Goal: Task Accomplishment & Management: Manage account settings

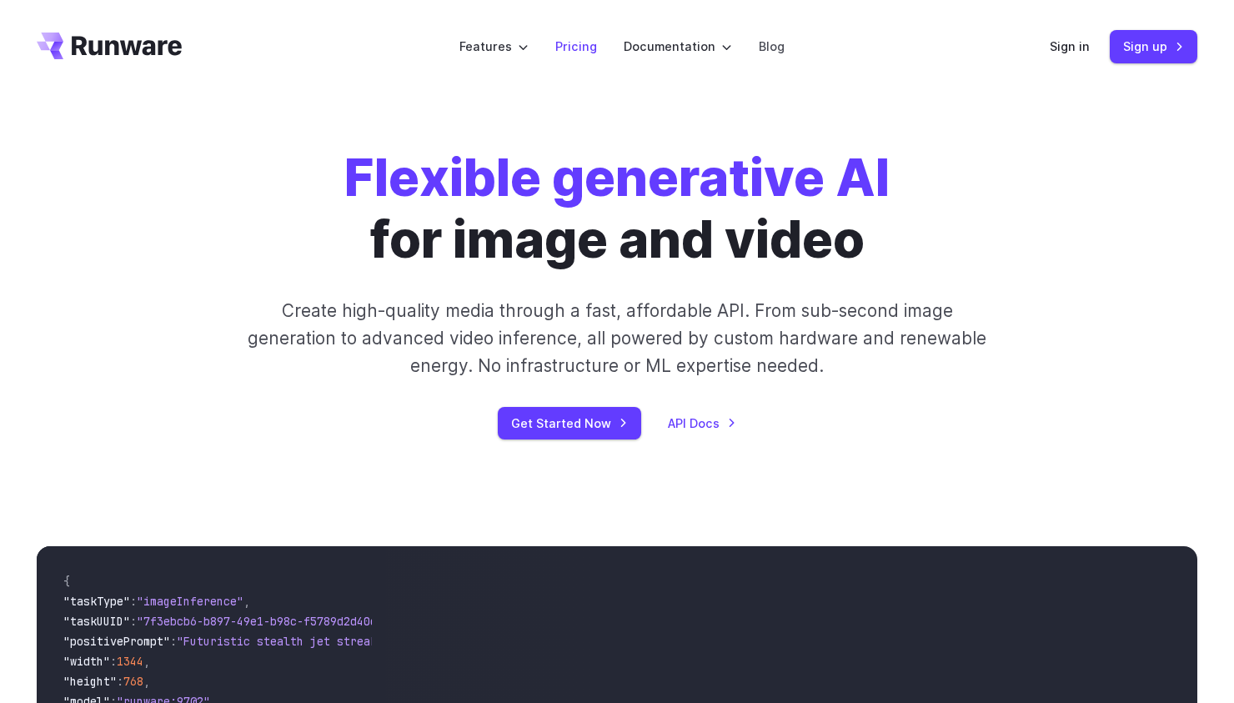
click at [587, 39] on link "Pricing" at bounding box center [576, 46] width 42 height 19
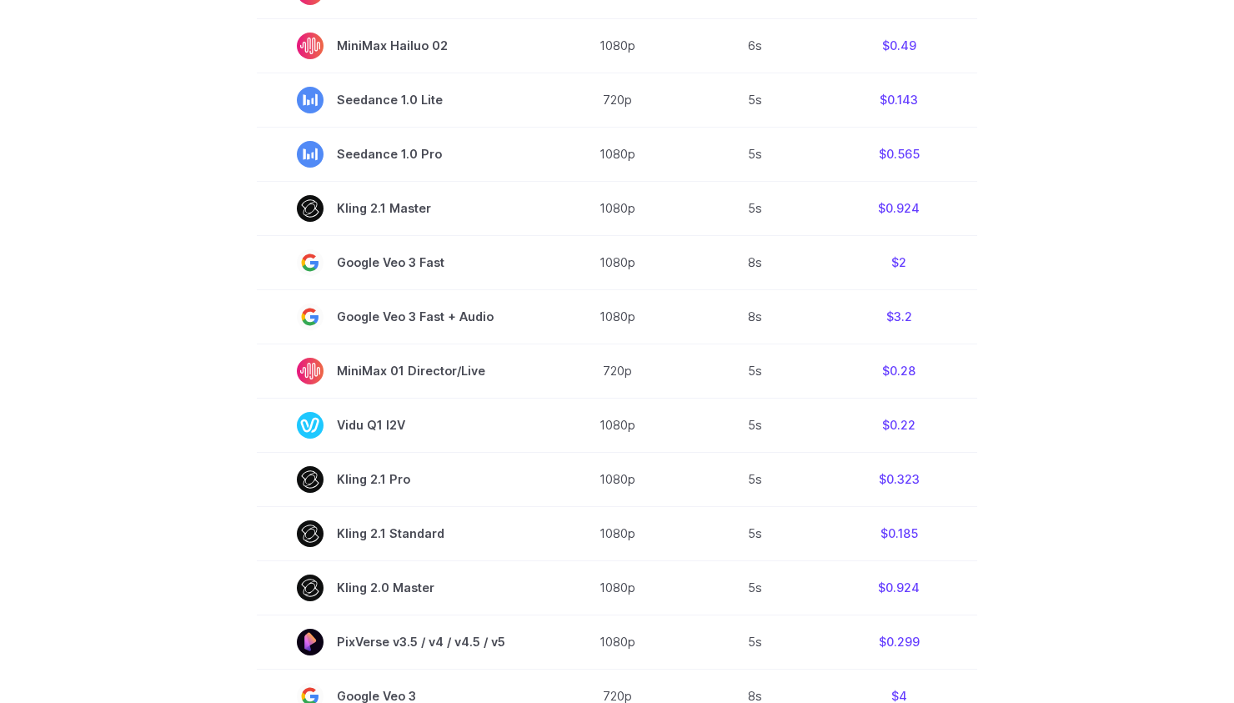
scroll to position [363, 0]
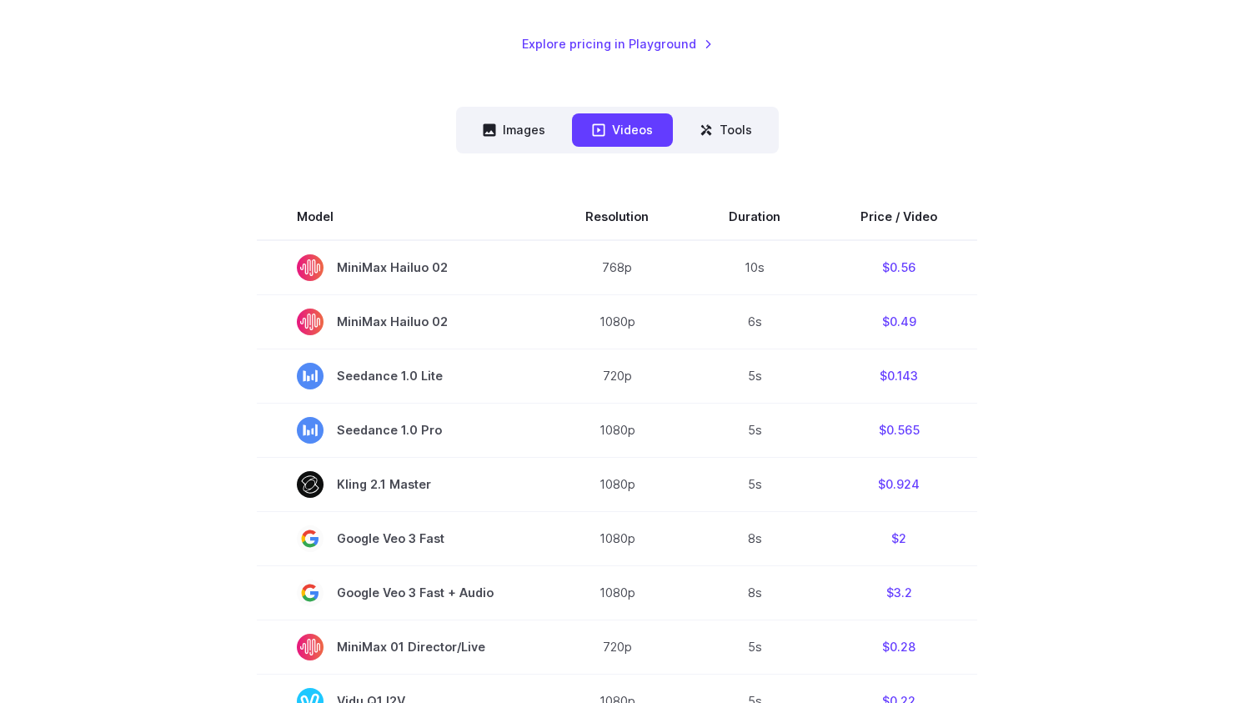
click at [519, 110] on nav "Images Videos Tools ****** ****** *****" at bounding box center [617, 130] width 323 height 46
click at [489, 118] on button "Images" at bounding box center [514, 129] width 103 height 33
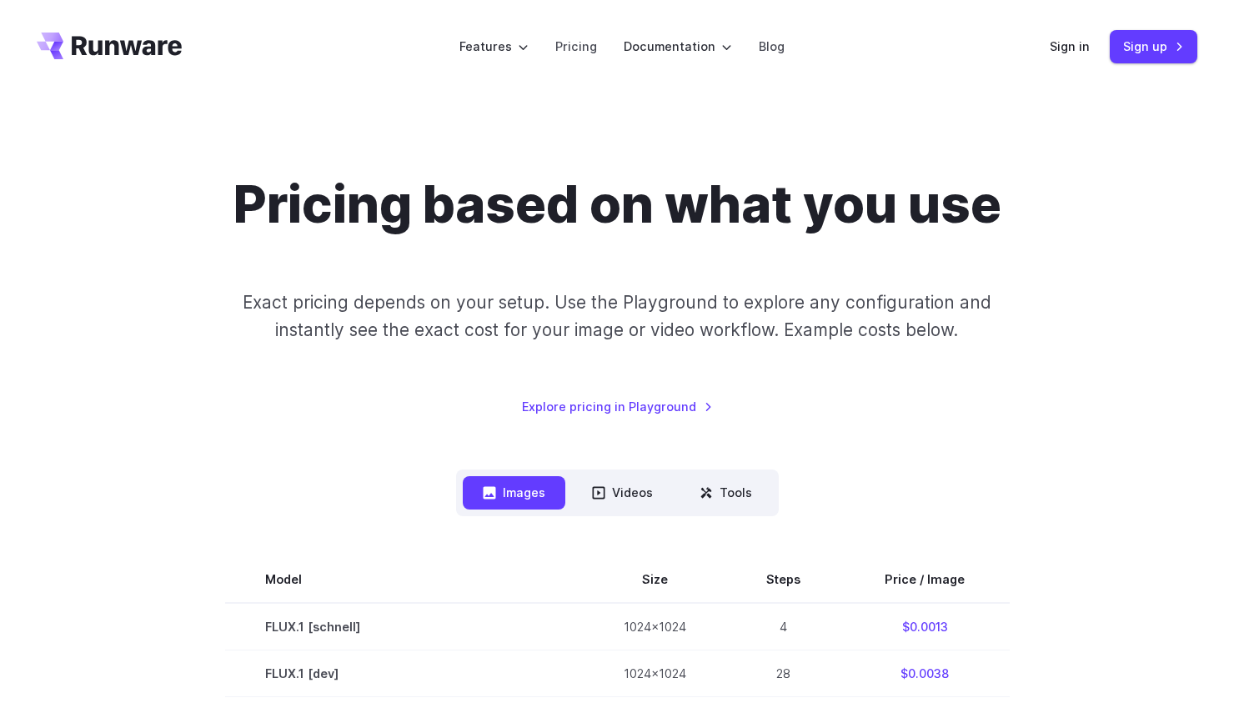
scroll to position [0, 0]
click at [1072, 56] on link "Sign in" at bounding box center [1070, 46] width 40 height 19
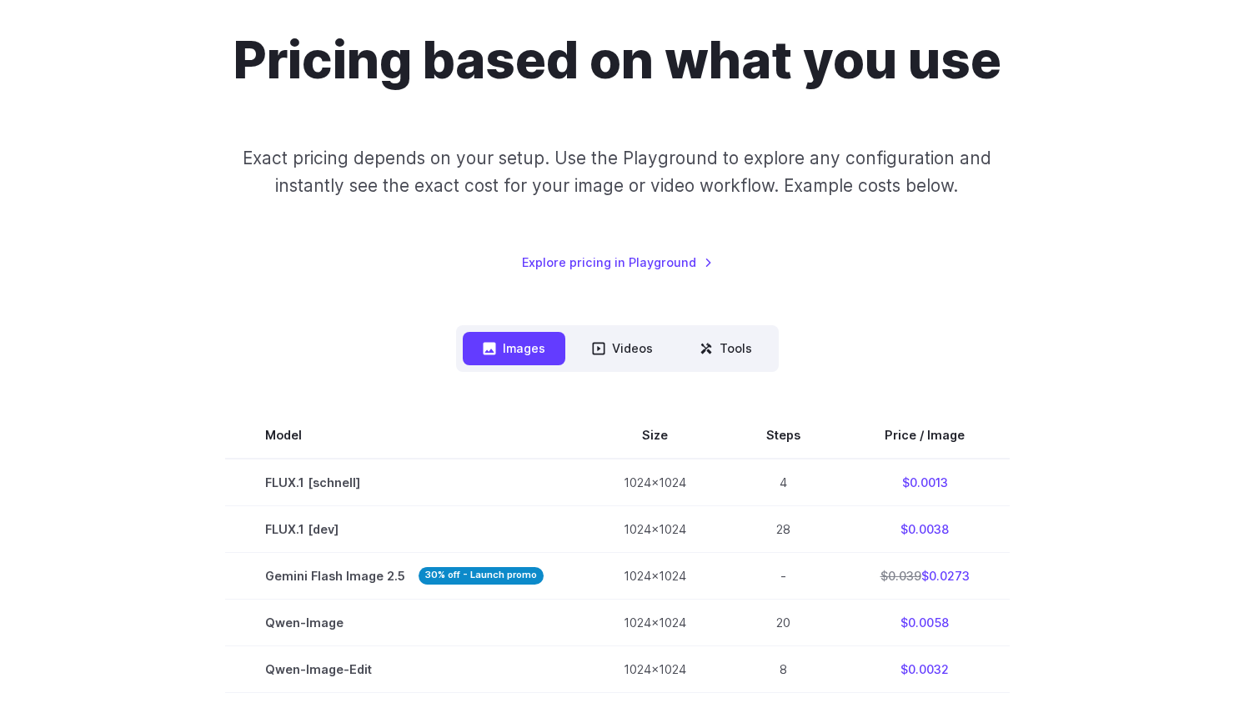
scroll to position [184, 0]
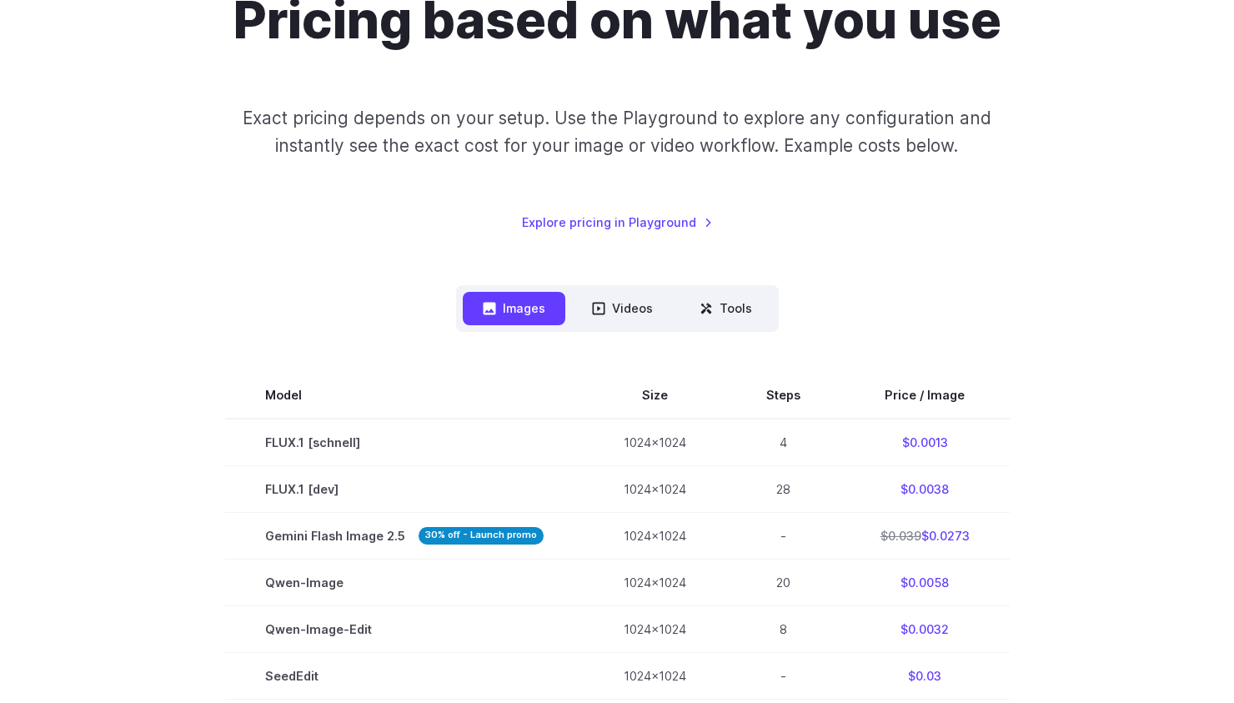
click at [631, 311] on button "Videos" at bounding box center [622, 308] width 101 height 33
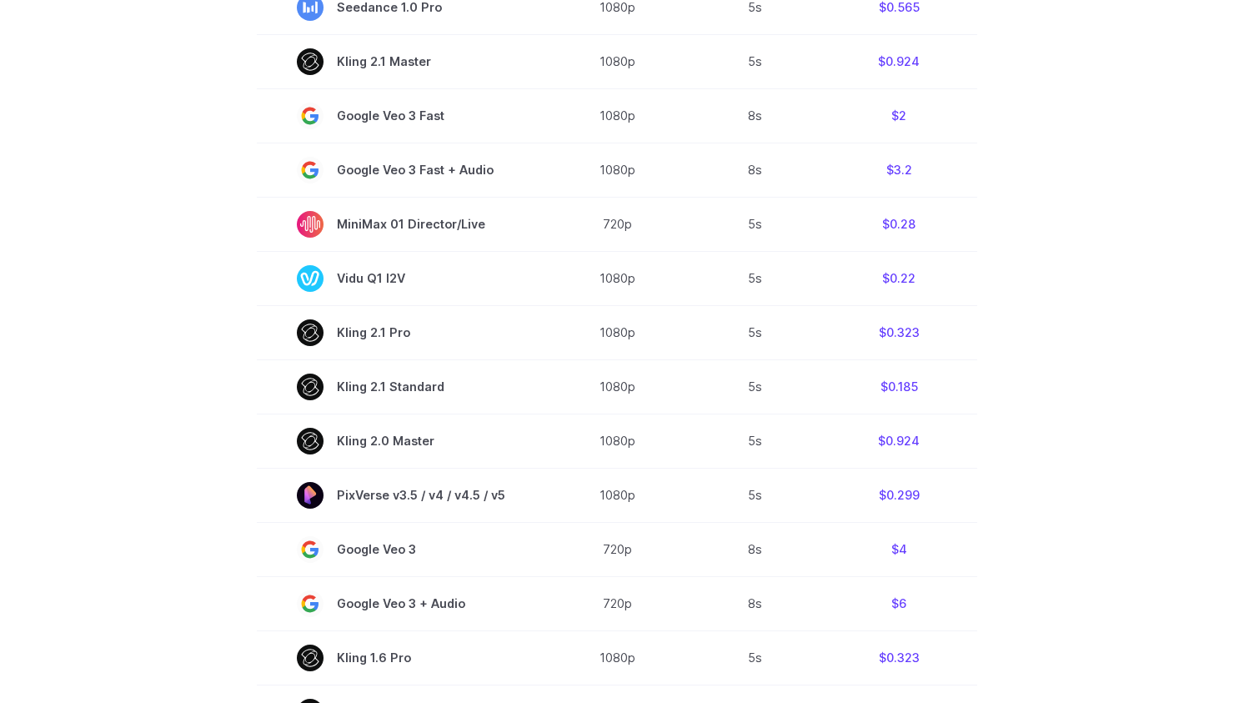
scroll to position [786, 0]
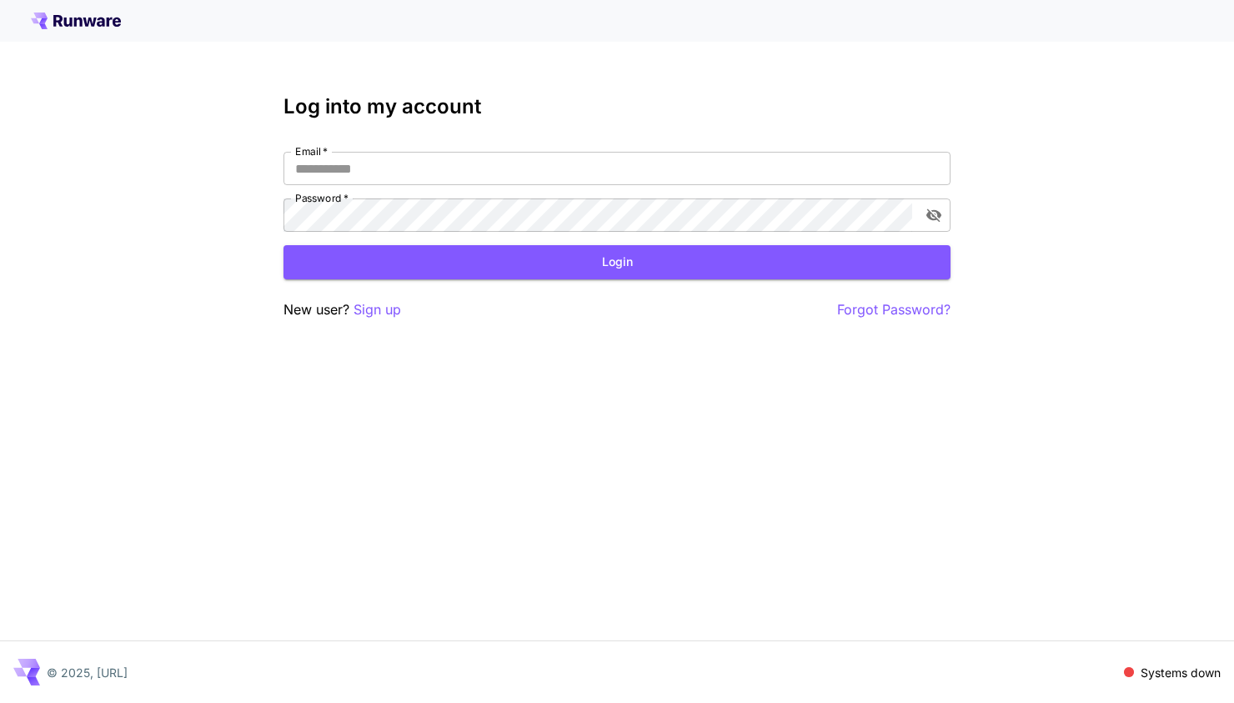
click at [108, 127] on div "Log into my account Email   * Email   * Password   * Password   * Login New use…" at bounding box center [617, 351] width 1234 height 703
click at [86, 17] on icon at bounding box center [76, 21] width 90 height 17
